Goal: Task Accomplishment & Management: Manage account settings

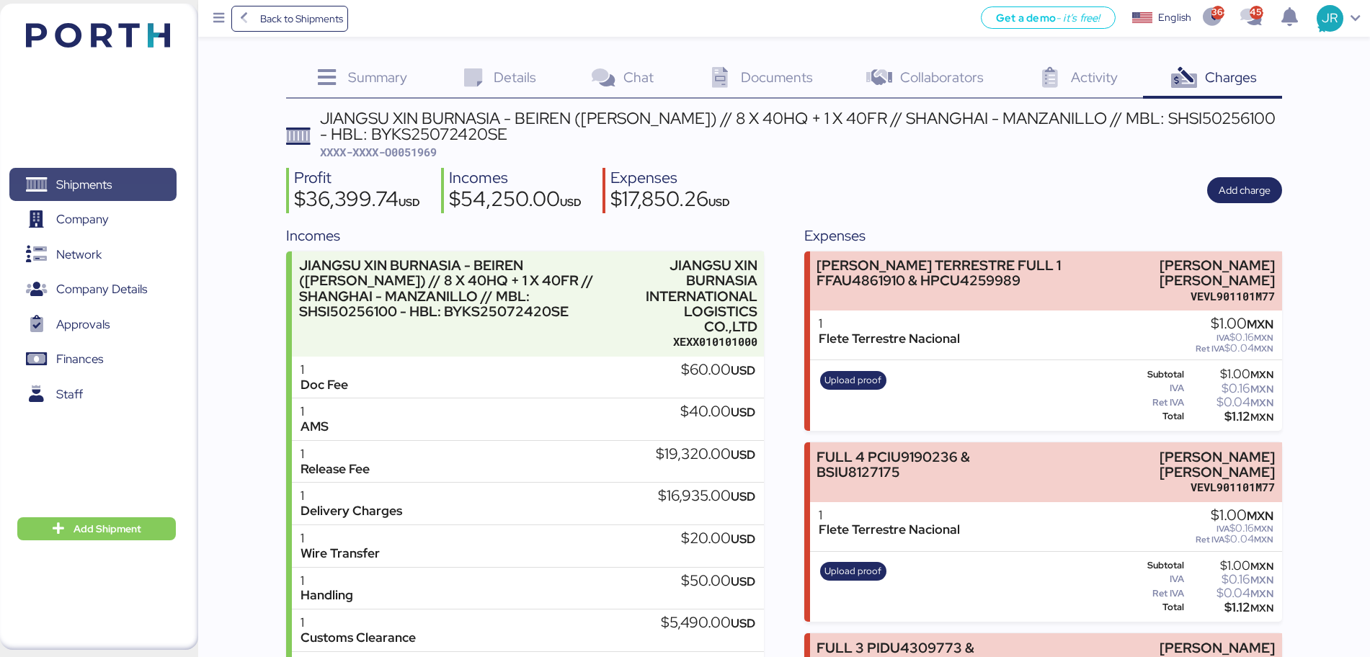
click at [101, 182] on span "Shipments" at bounding box center [83, 184] width 55 height 21
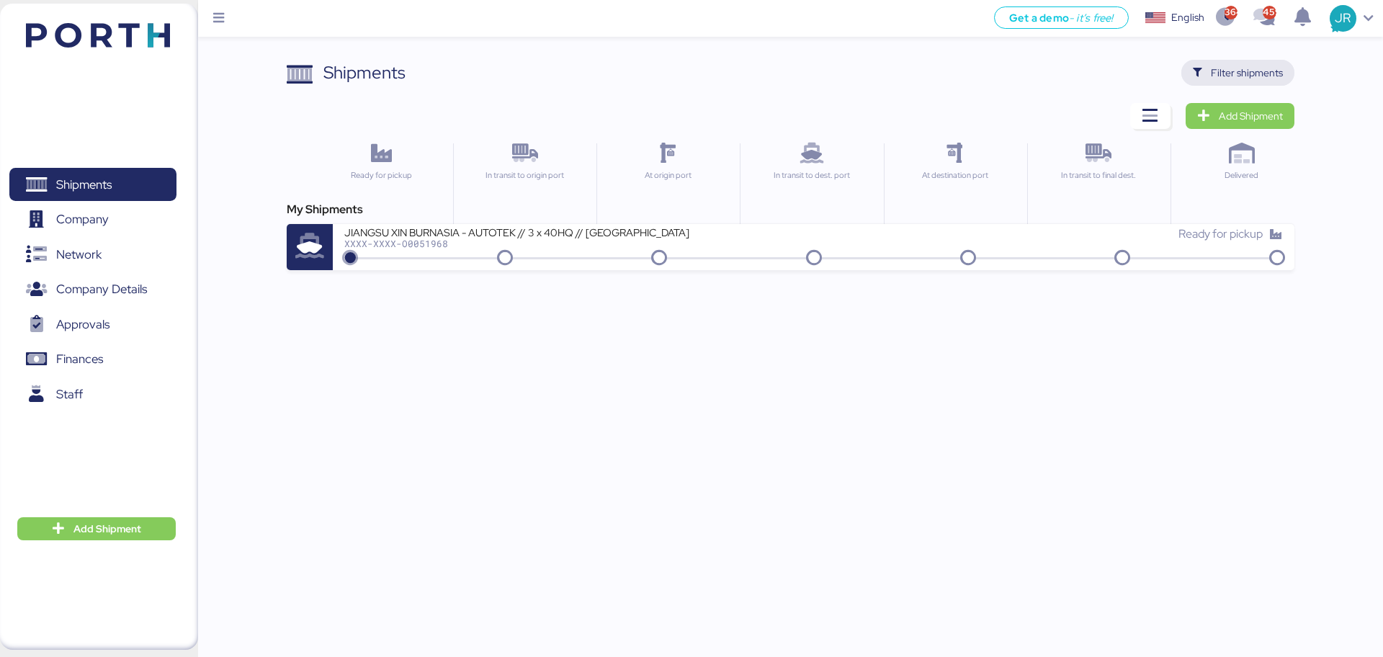
click at [1218, 80] on span "Filter shipments" at bounding box center [1247, 72] width 72 height 17
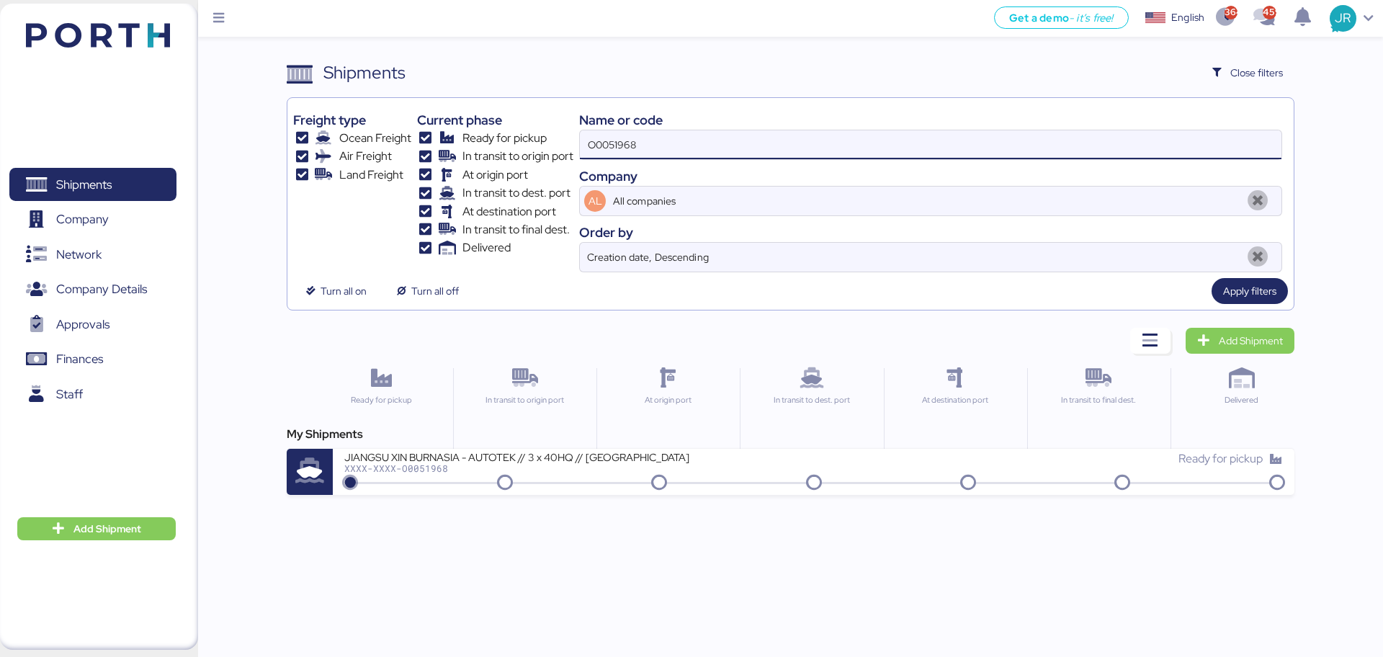
drag, startPoint x: 673, startPoint y: 148, endPoint x: 393, endPoint y: 147, distance: 279.5
click at [394, 147] on div "Freight type Ocean Freight Air Freight Land Freight Current phase Ready for pic…" at bounding box center [790, 188] width 994 height 169
paste input "2011"
type input "O0052011"
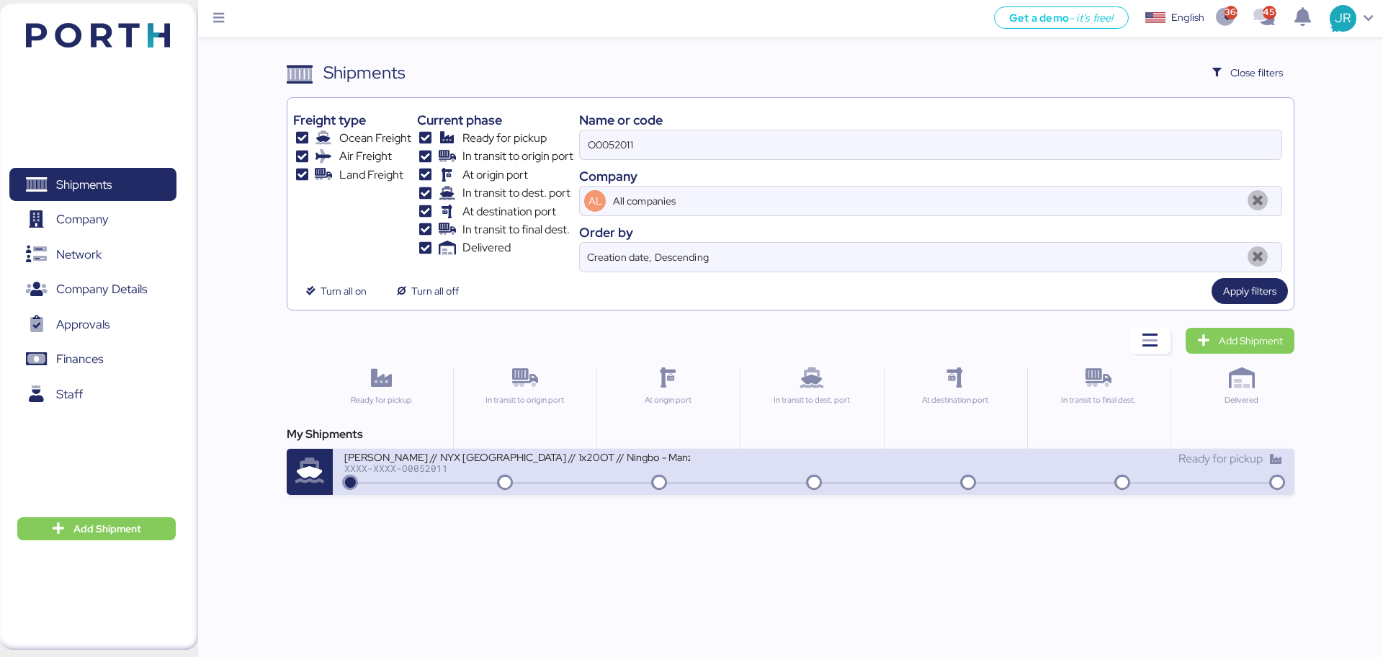
click at [414, 467] on div "XXXX-XXXX-O0052011" at bounding box center [517, 468] width 346 height 10
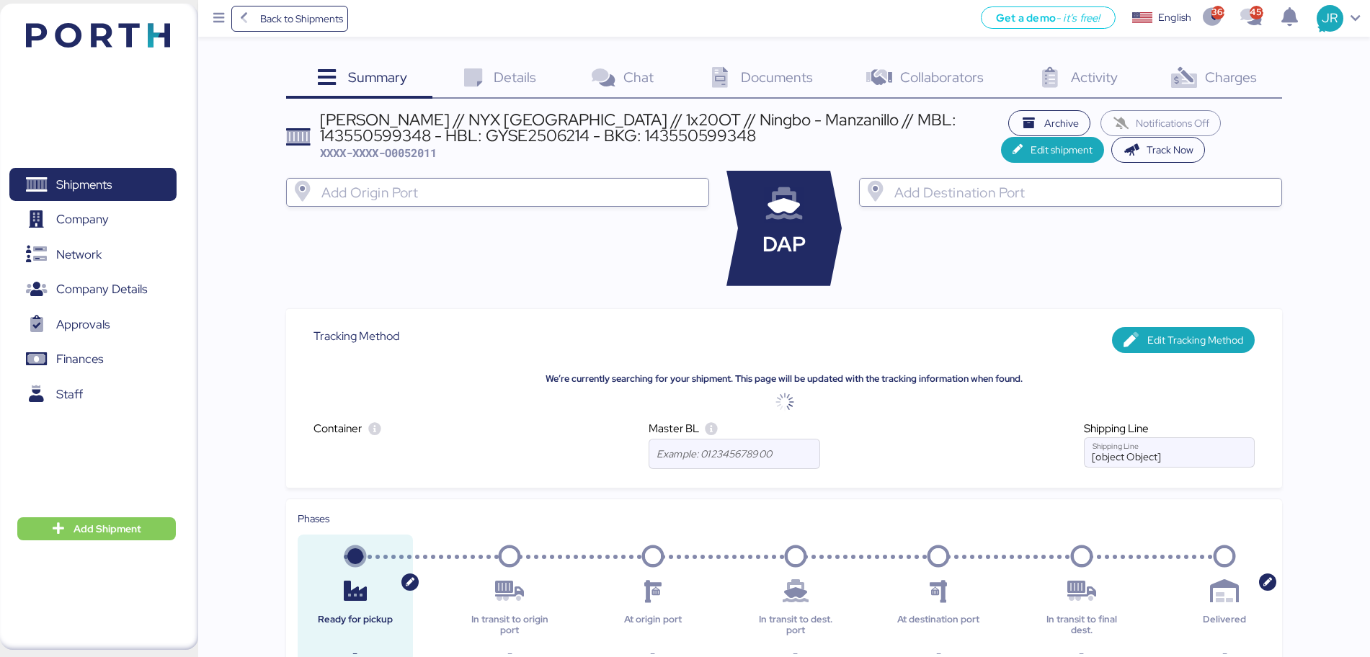
click at [1206, 68] on span "Charges" at bounding box center [1231, 77] width 52 height 19
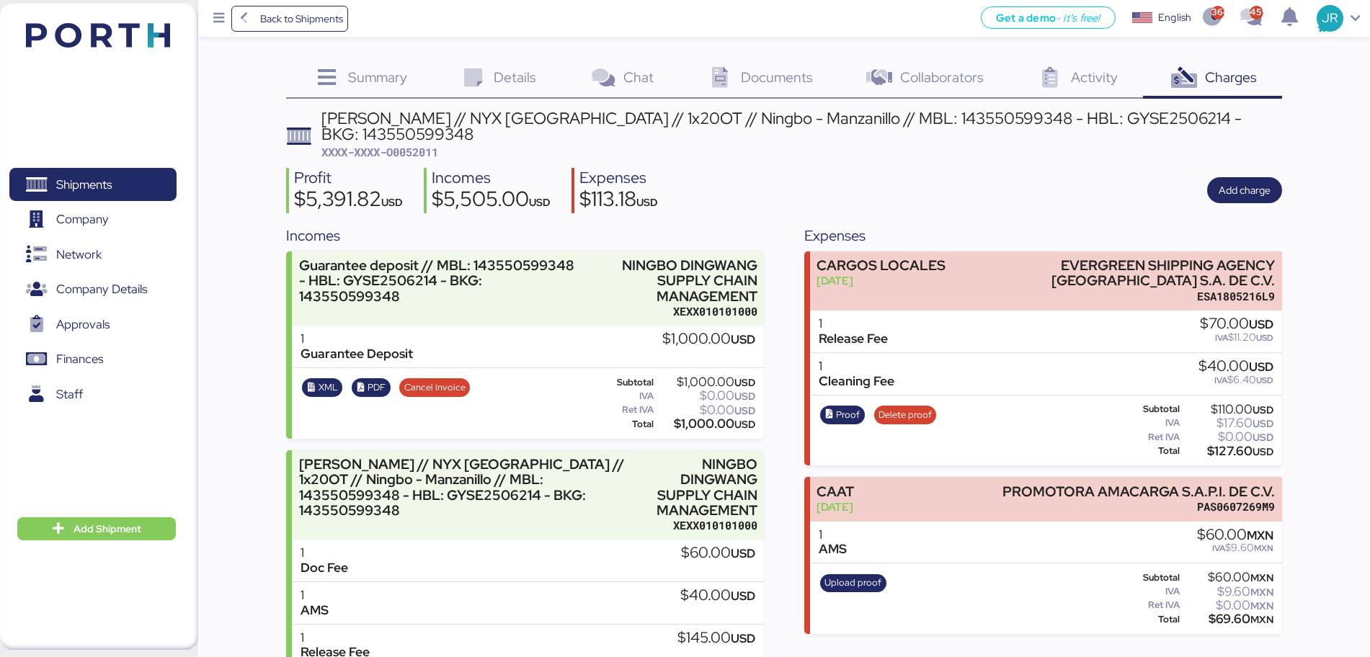
click at [1230, 207] on div "Profit $5,391.82 USD Incomes $5,505.00 USD Expenses $113.18 USD Add charge" at bounding box center [784, 190] width 996 height 45
click at [1230, 197] on span "Add charge" at bounding box center [1244, 190] width 52 height 17
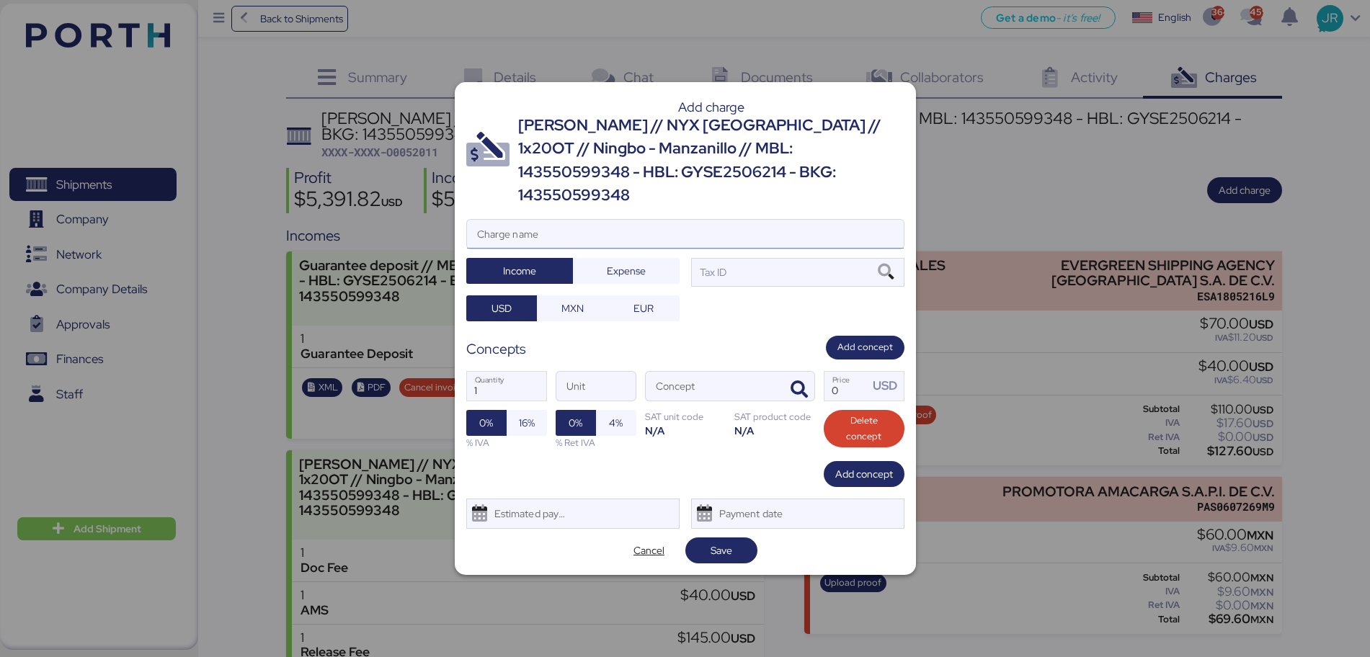
click at [537, 220] on input "Charge name" at bounding box center [685, 234] width 437 height 29
type input "[PERSON_NAME] TERRESTER"
click at [630, 262] on span "Expense" at bounding box center [626, 270] width 39 height 17
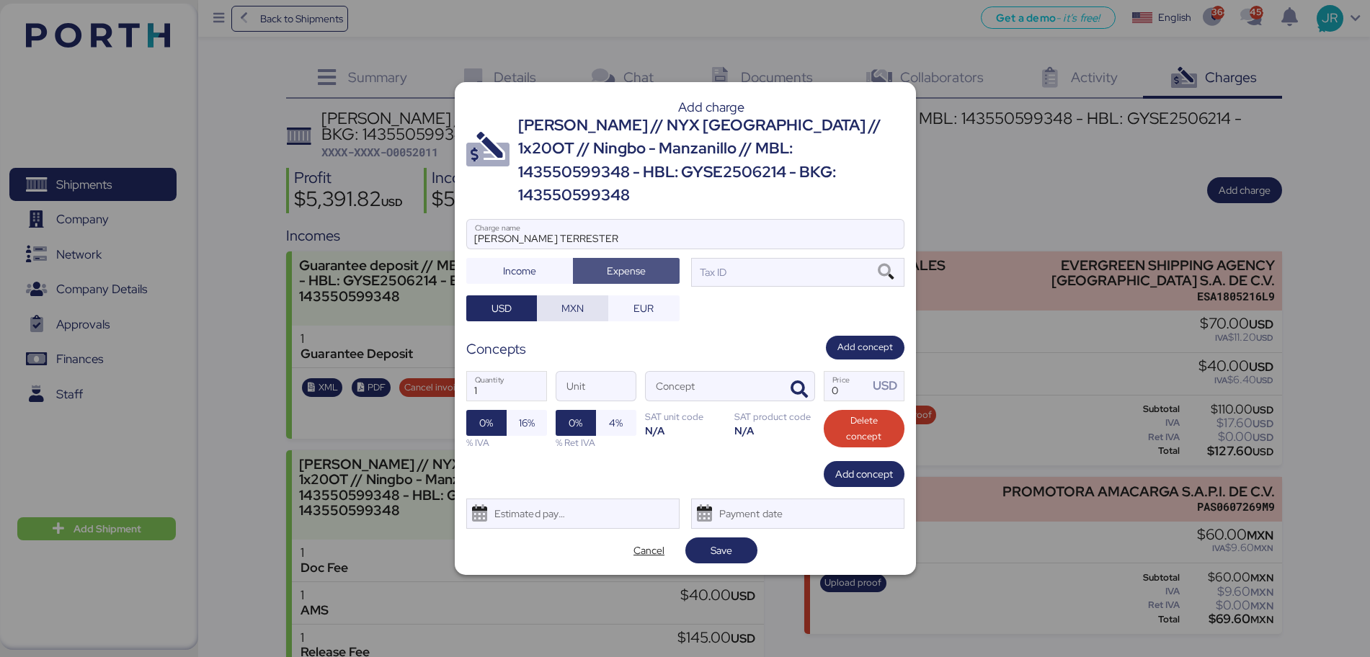
click at [583, 300] on span "MXN" at bounding box center [572, 308] width 22 height 17
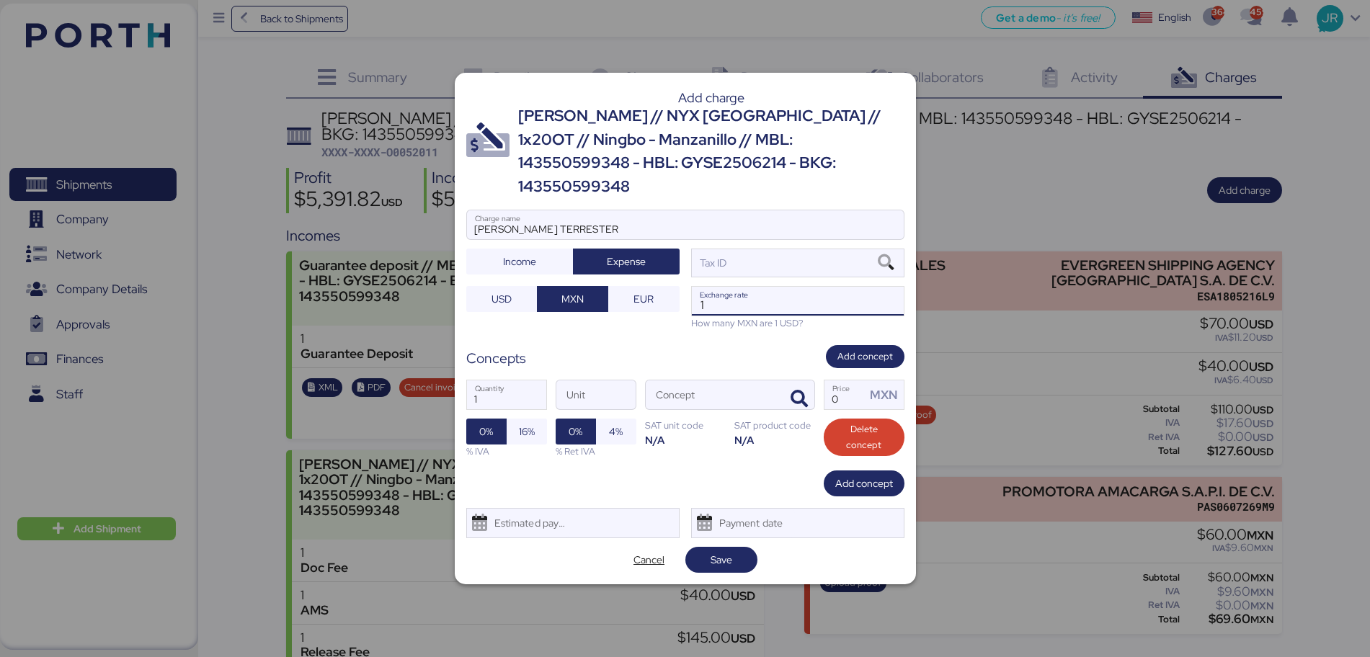
click at [762, 287] on input "1" at bounding box center [798, 301] width 212 height 29
paste input "18.6402"
type input "18.6402"
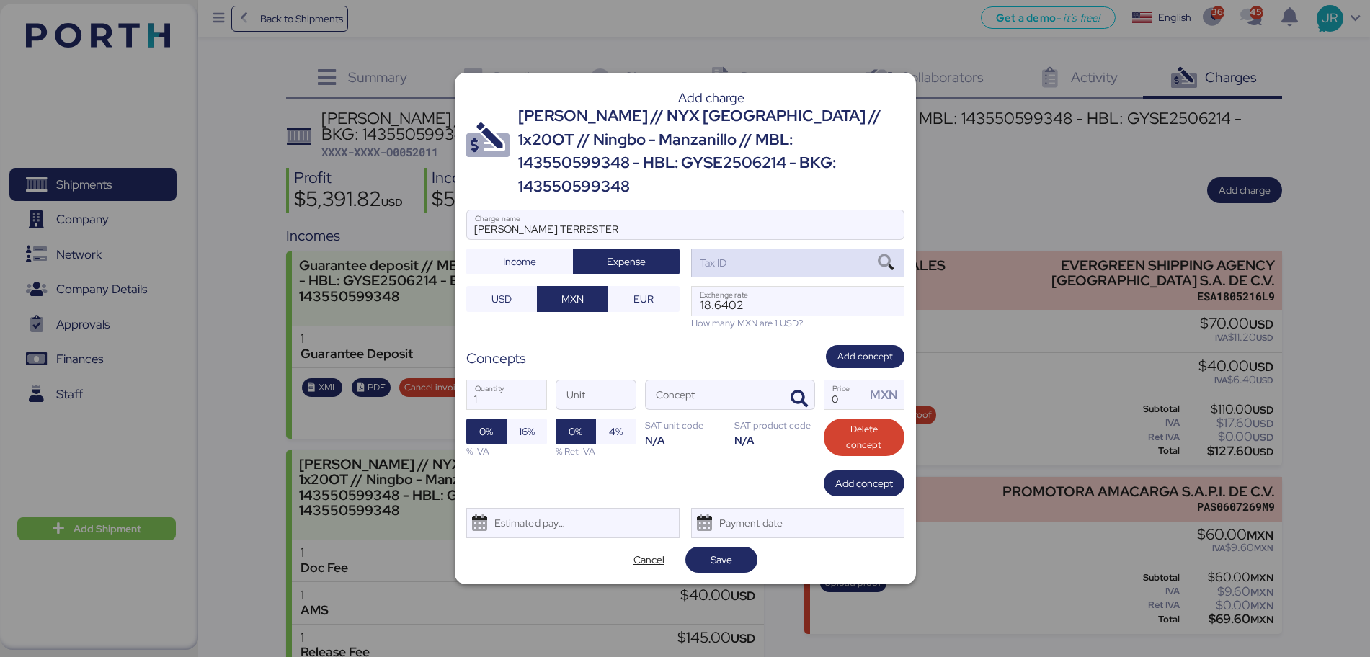
click at [893, 255] on icon at bounding box center [885, 263] width 24 height 16
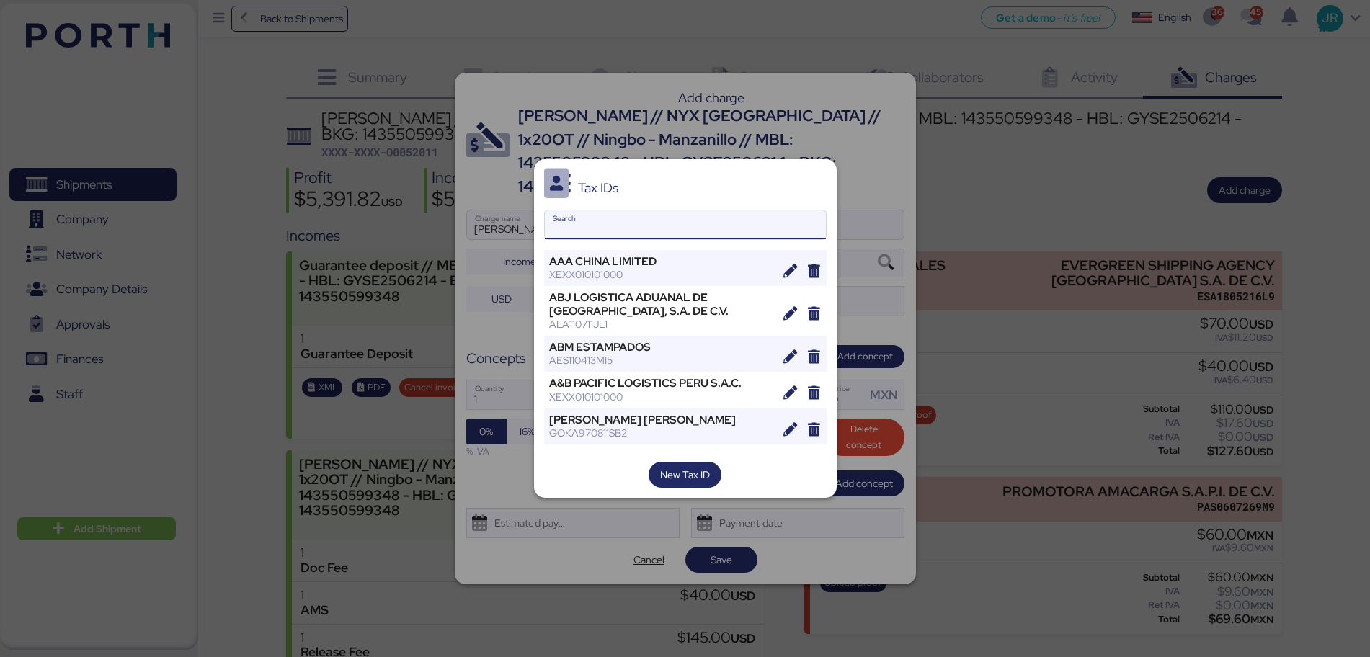
click at [578, 224] on input "Search" at bounding box center [685, 224] width 281 height 29
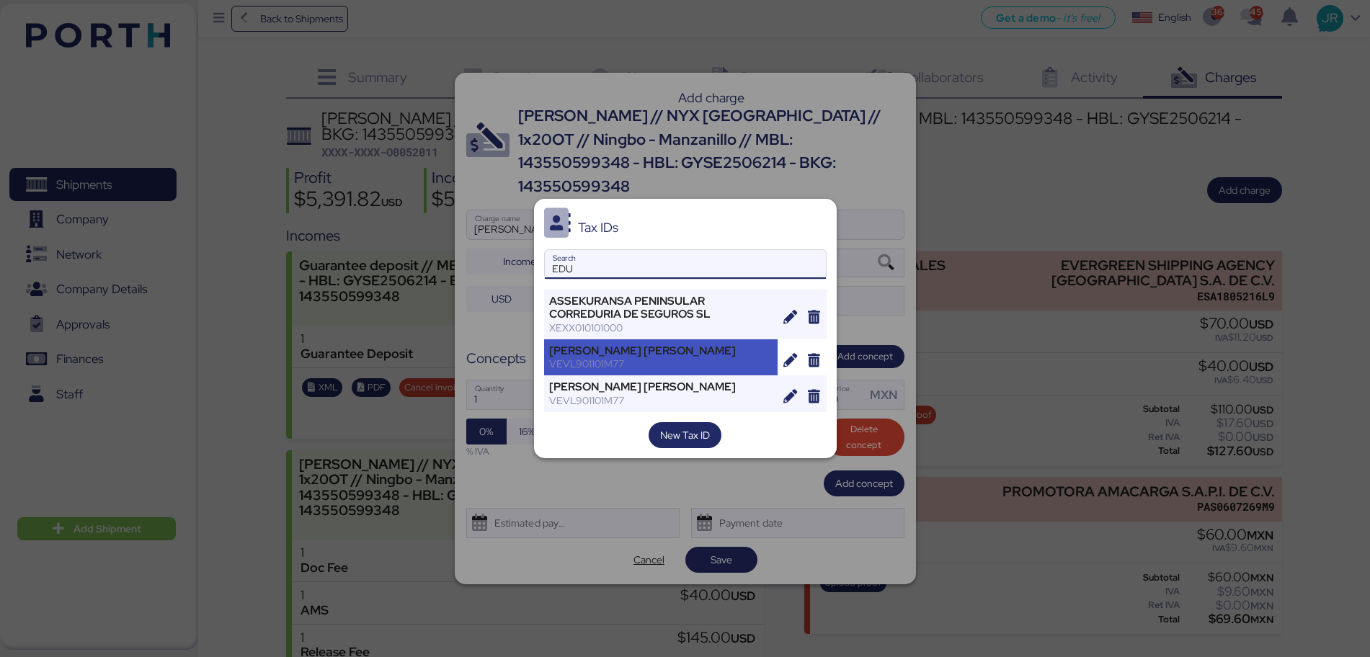
type input "EDU"
click at [588, 356] on div "[PERSON_NAME] [PERSON_NAME]" at bounding box center [661, 350] width 224 height 13
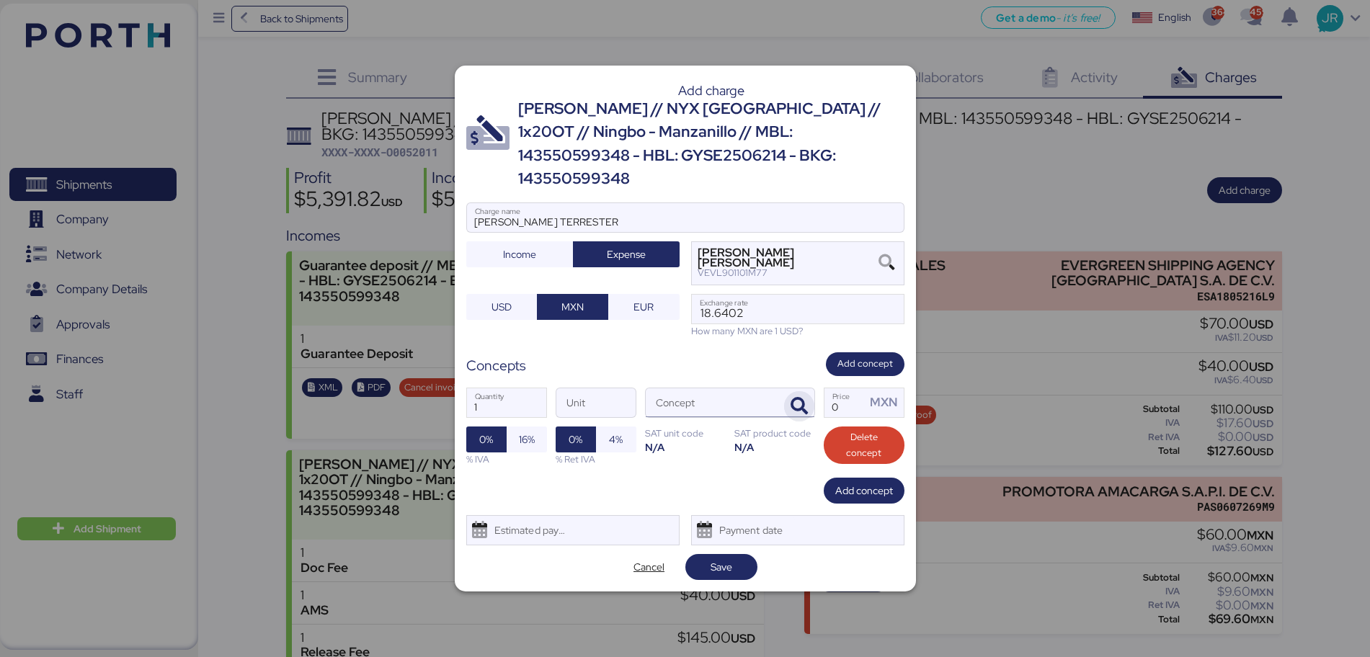
click at [801, 398] on icon "button" at bounding box center [798, 406] width 17 height 17
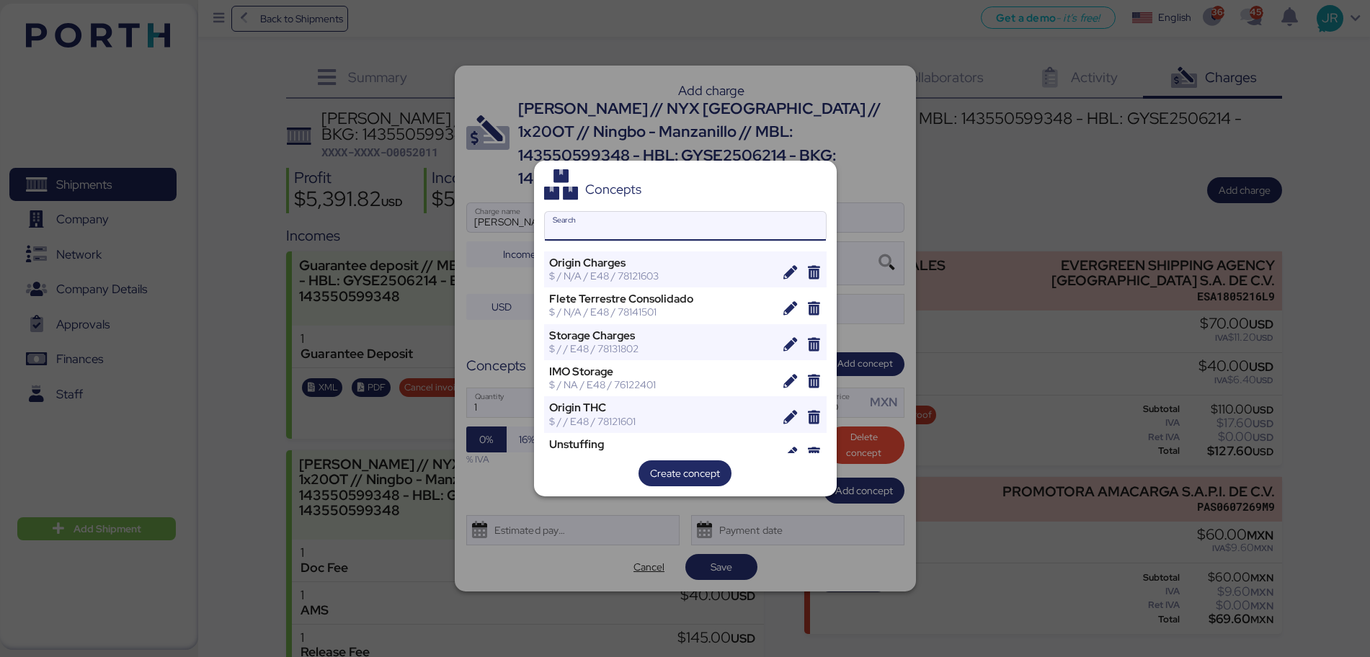
drag, startPoint x: 619, startPoint y: 226, endPoint x: 619, endPoint y: 215, distance: 11.5
click at [619, 223] on input "Search" at bounding box center [685, 226] width 281 height 29
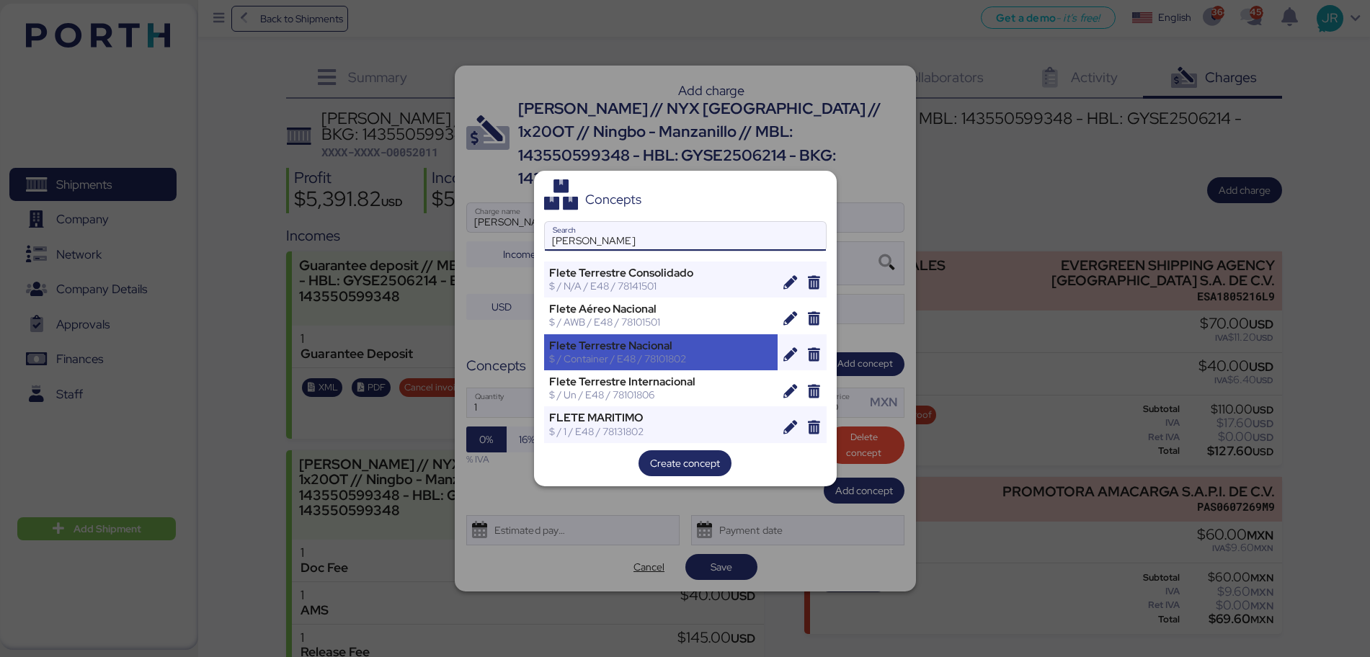
type input "[PERSON_NAME]"
drag, startPoint x: 656, startPoint y: 359, endPoint x: 778, endPoint y: 362, distance: 121.8
click at [657, 360] on div "$ / Container / E48 / 78101802" at bounding box center [661, 358] width 224 height 13
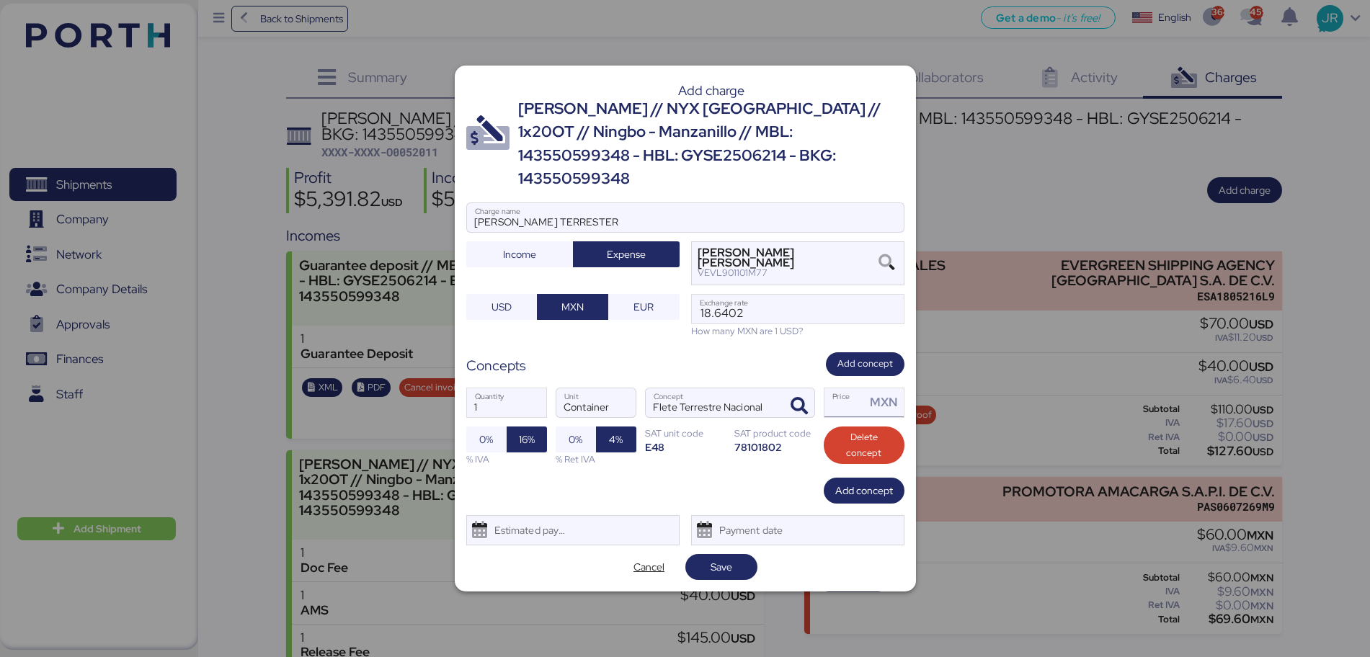
click at [852, 388] on input "Price MXN" at bounding box center [845, 402] width 42 height 29
type input "1"
click at [707, 565] on span "Save" at bounding box center [721, 567] width 49 height 20
